Goal: Information Seeking & Learning: Learn about a topic

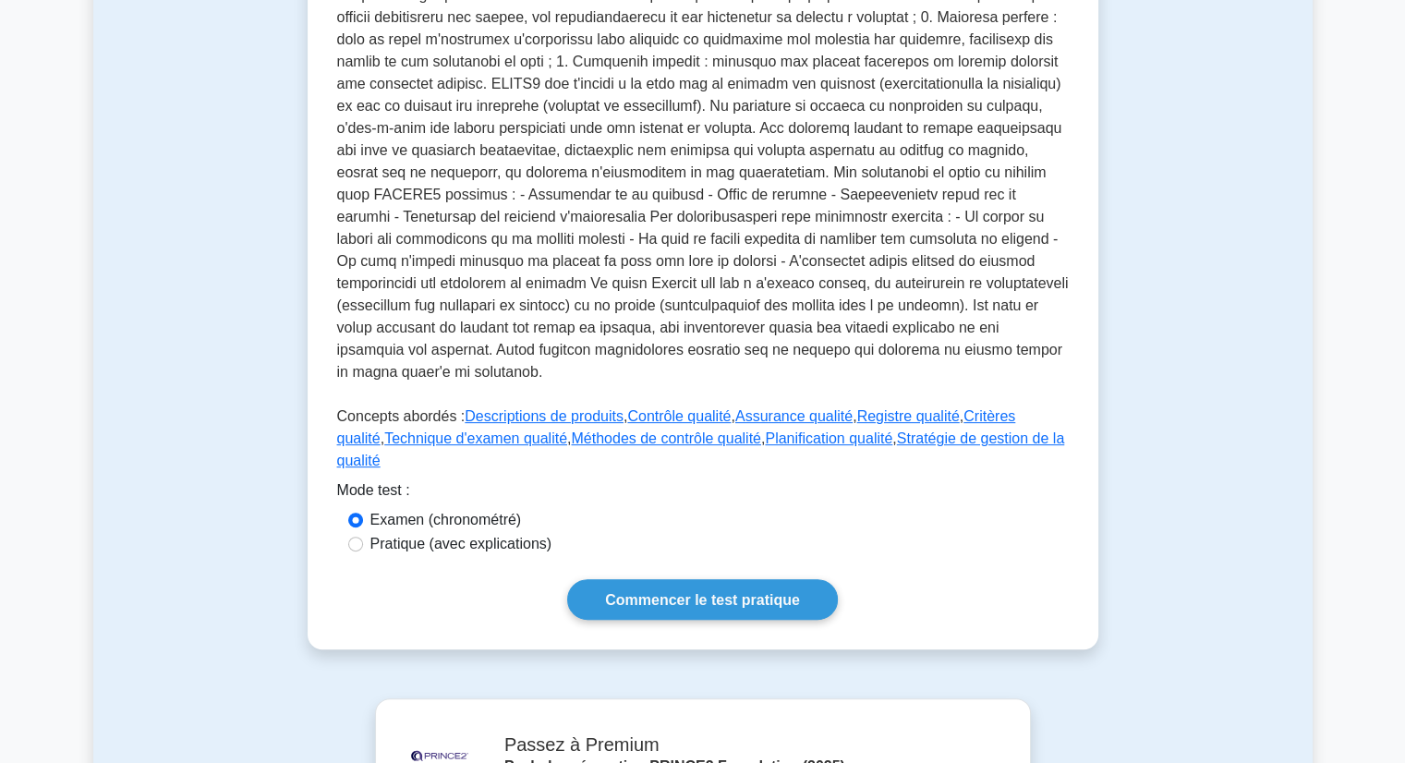
scroll to position [561, 0]
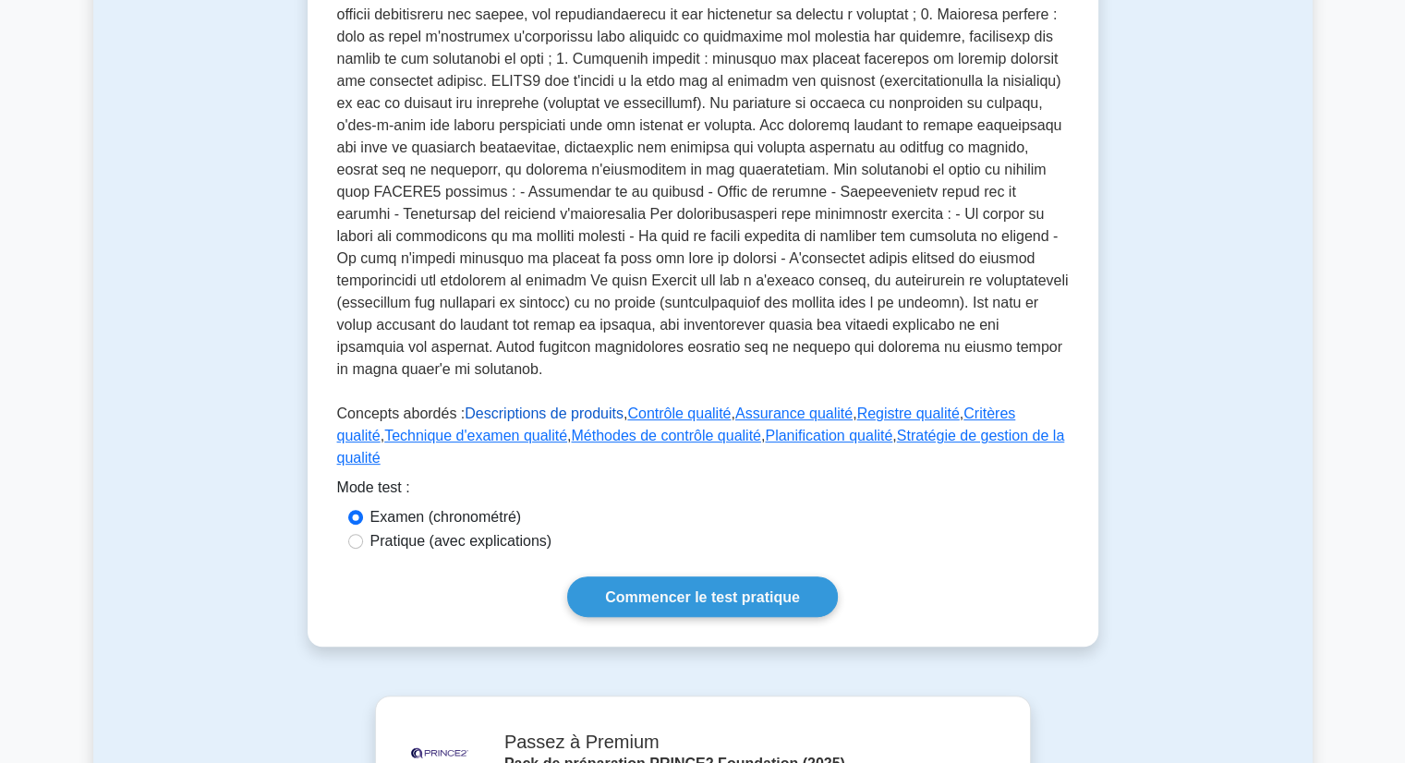
click at [539, 405] on font "Descriptions de produits" at bounding box center [544, 413] width 159 height 16
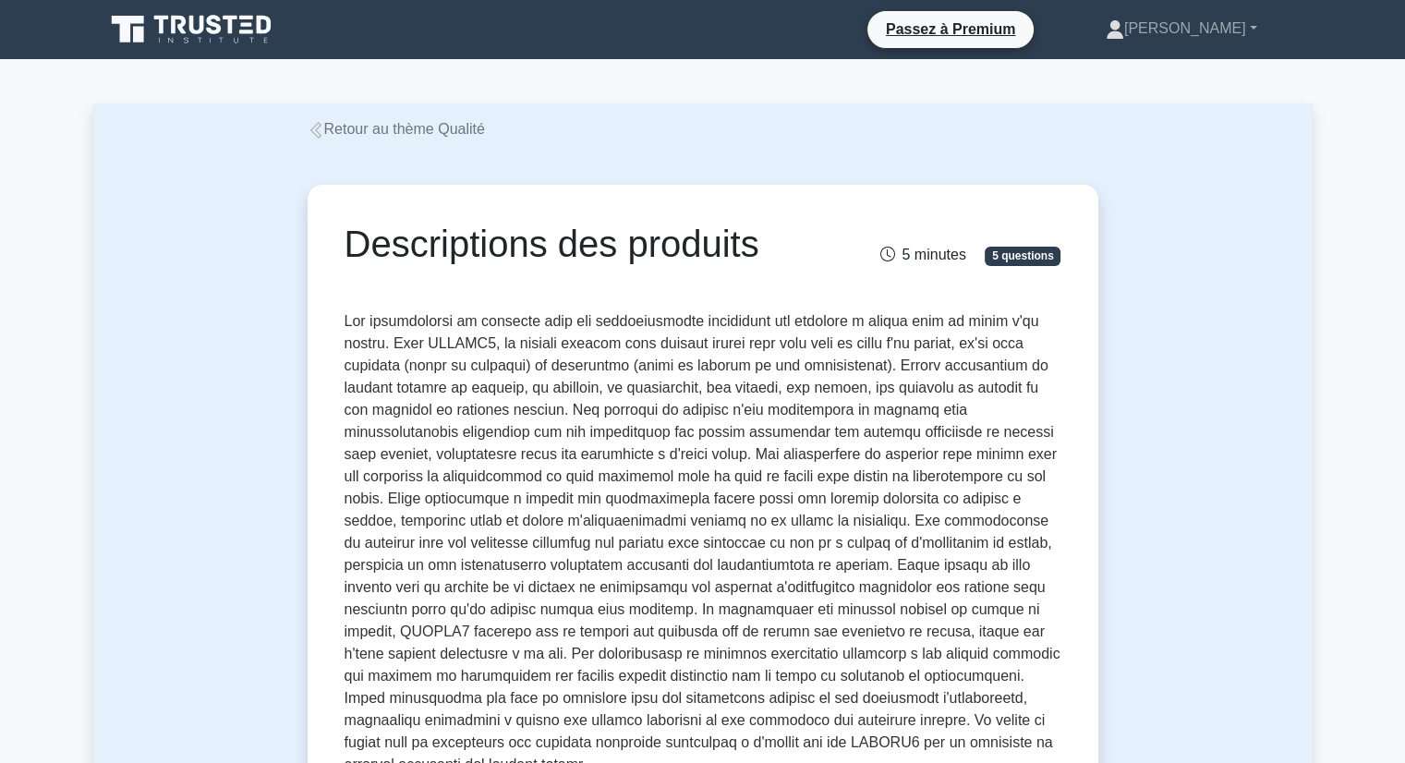
click at [218, 28] on icon at bounding box center [214, 24] width 15 height 19
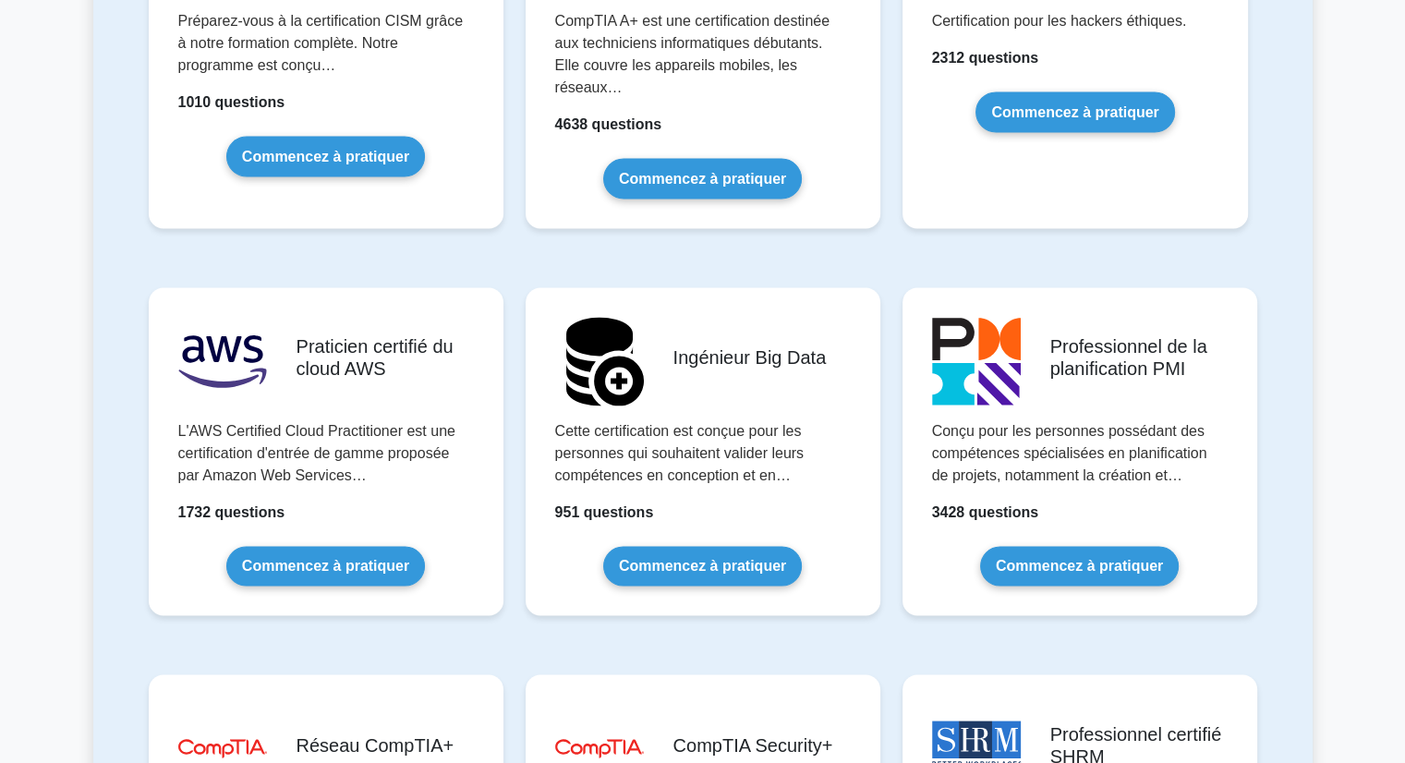
scroll to position [2902, 0]
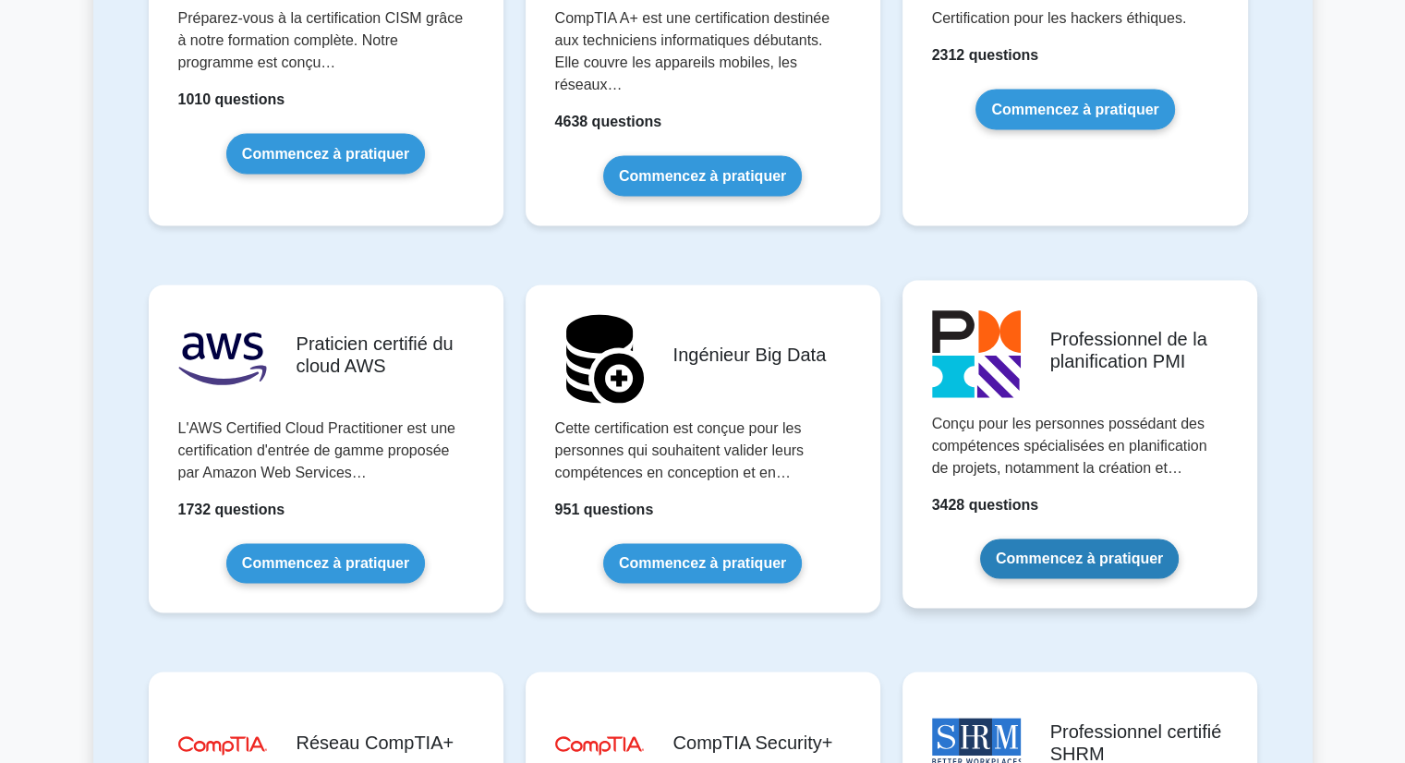
click at [1002, 538] on link "Commencez à pratiquer" at bounding box center [1079, 558] width 199 height 40
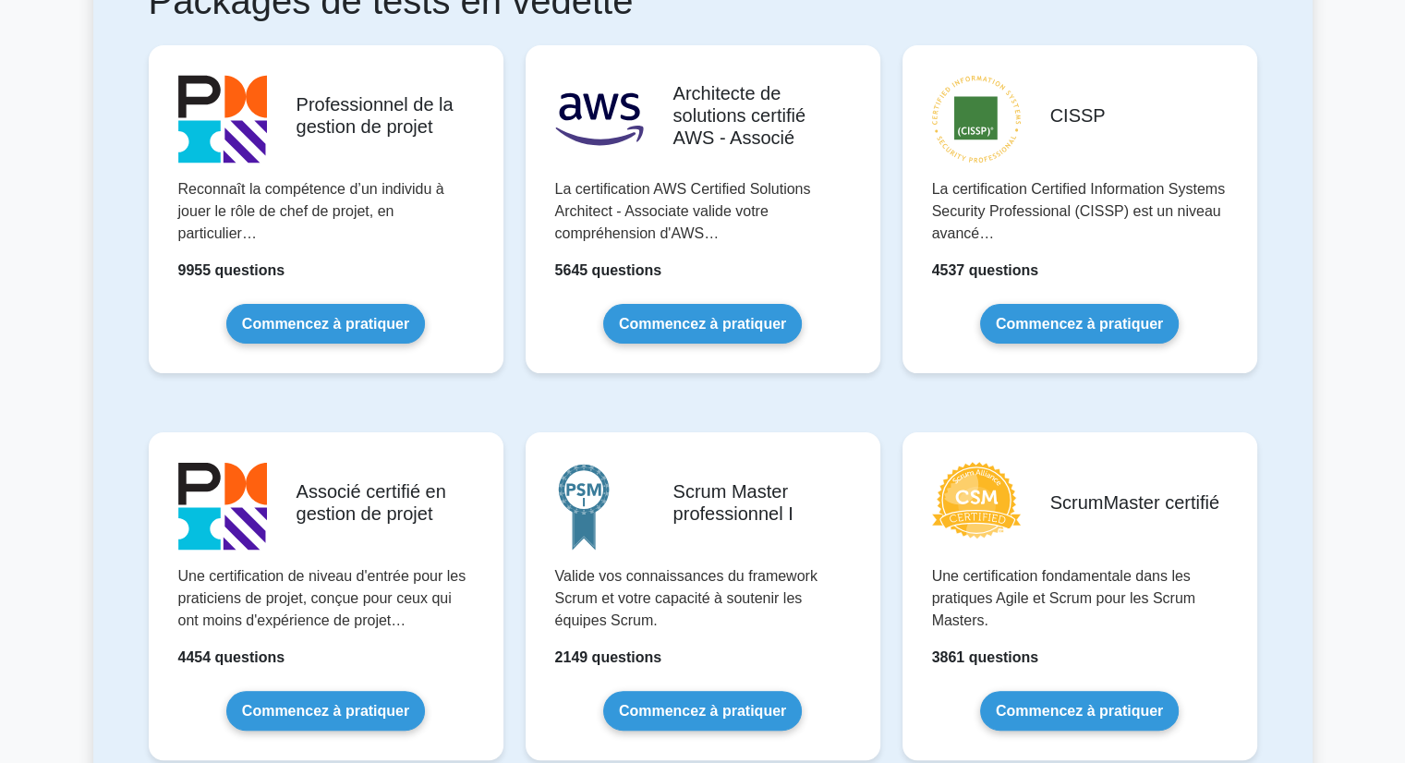
scroll to position [385, 0]
